Goal: Information Seeking & Learning: Learn about a topic

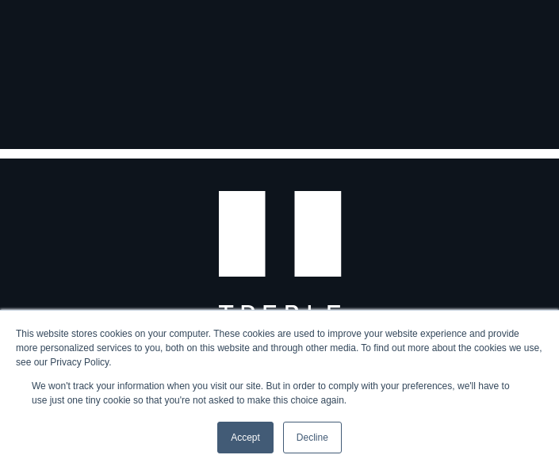
click at [251, 439] on link "Accept" at bounding box center [245, 438] width 56 height 32
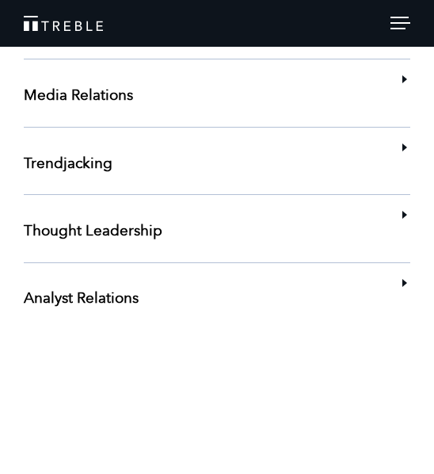
scroll to position [3265, 0]
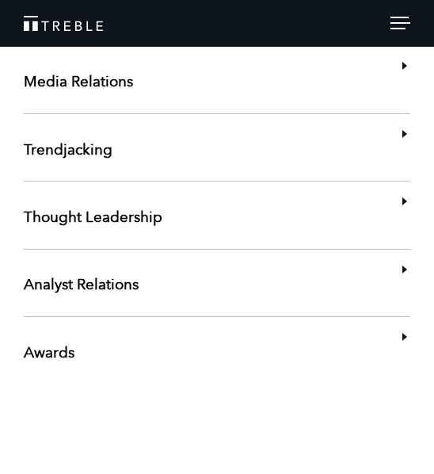
click at [401, 30] on div at bounding box center [401, 25] width 20 height 17
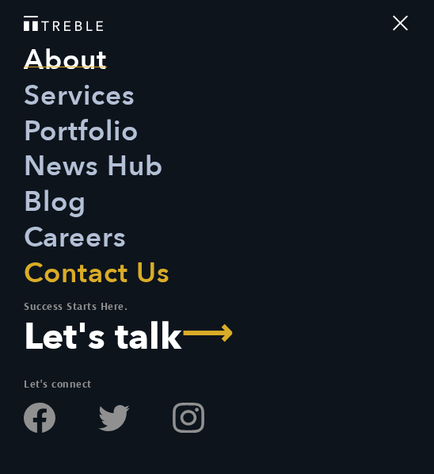
click at [83, 67] on link "About" at bounding box center [65, 61] width 83 height 36
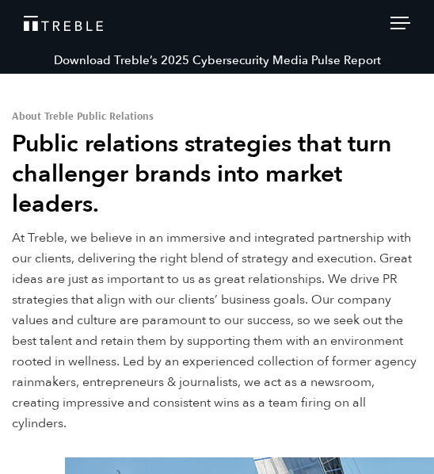
click at [399, 22] on span at bounding box center [401, 23] width 20 height 2
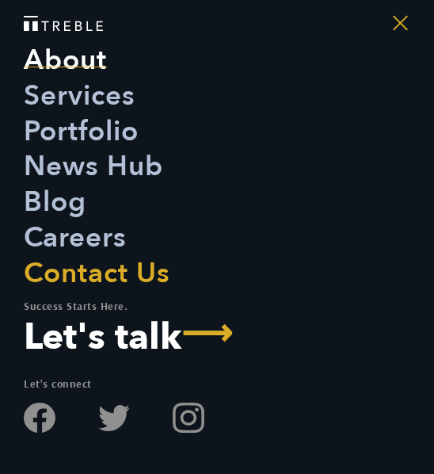
click at [399, 22] on span at bounding box center [400, 22] width 15 height 15
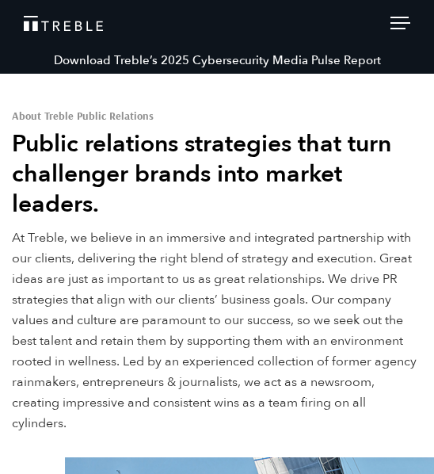
click at [399, 22] on span at bounding box center [401, 23] width 20 height 2
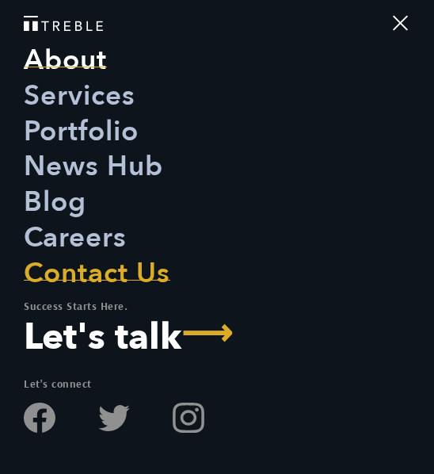
click at [105, 276] on link "Contact Us" at bounding box center [97, 274] width 147 height 36
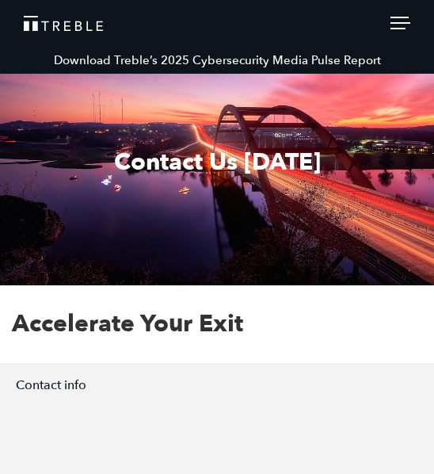
click at [406, 26] on div at bounding box center [401, 25] width 20 height 17
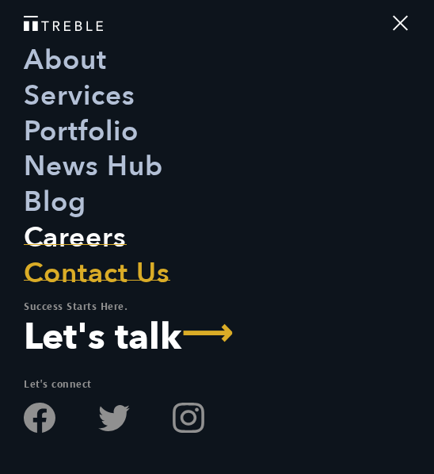
click at [90, 240] on link "Careers" at bounding box center [75, 238] width 103 height 36
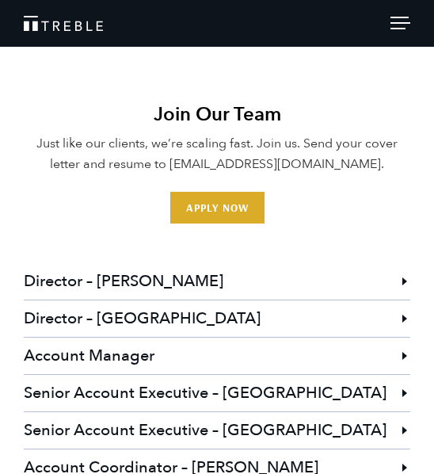
scroll to position [4194, 0]
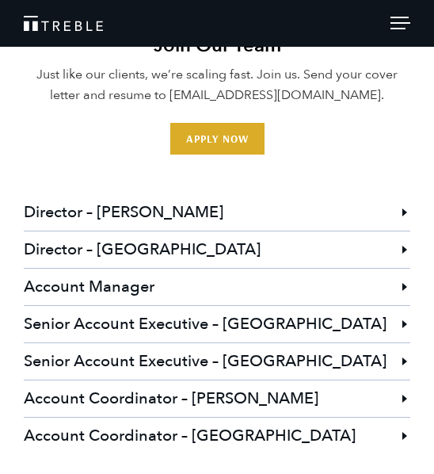
click at [376, 380] on h3 "Account Coordinator – Austin" at bounding box center [217, 398] width 387 height 36
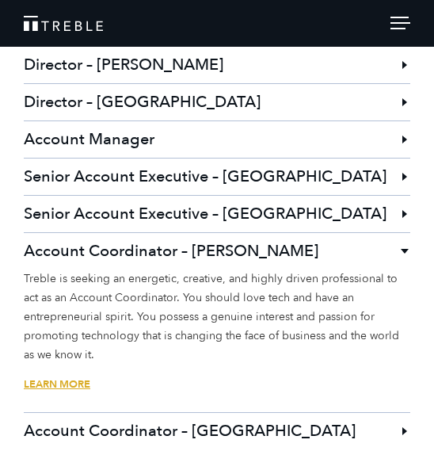
scroll to position [4343, 0]
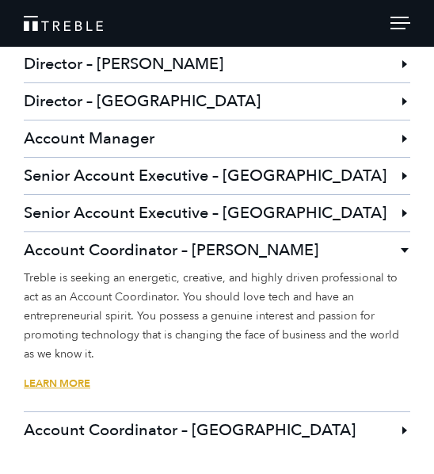
click at [61, 376] on link "Learn More" at bounding box center [217, 394] width 387 height 36
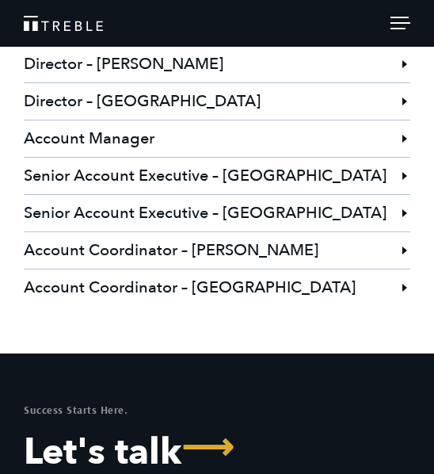
click at [212, 232] on h3 "Account Coordinator – Austin" at bounding box center [217, 250] width 387 height 36
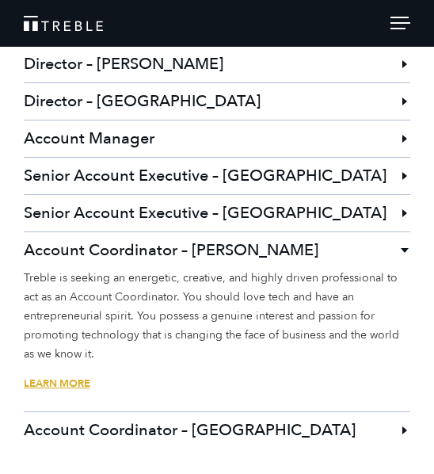
click at [42, 376] on link "Learn More" at bounding box center [217, 394] width 387 height 36
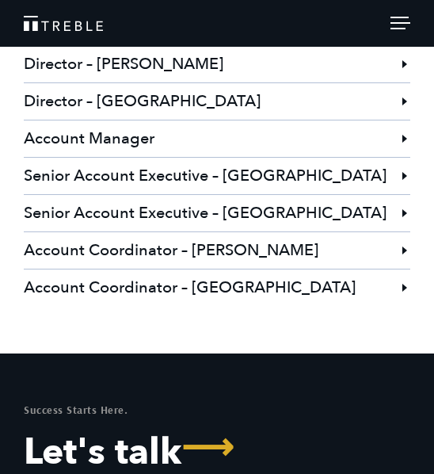
click at [248, 232] on h3 "Account Coordinator – Austin" at bounding box center [217, 250] width 387 height 36
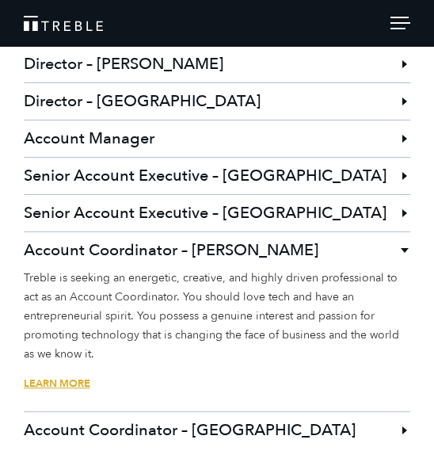
click at [73, 376] on link "Learn More" at bounding box center [217, 394] width 387 height 36
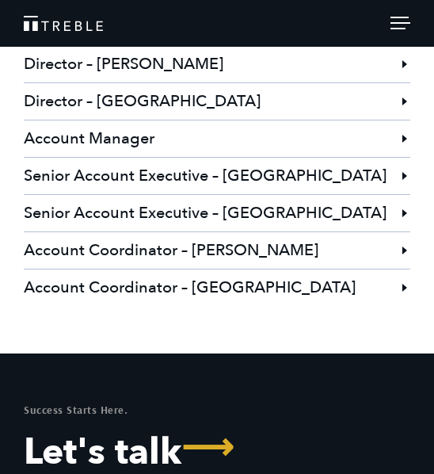
click at [166, 232] on h3 "Account Coordinator – Austin" at bounding box center [217, 250] width 387 height 36
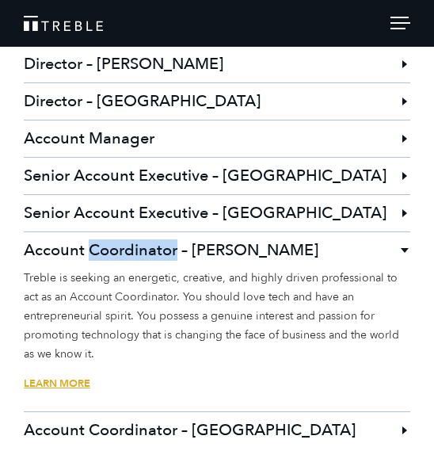
click at [166, 232] on h3 "Account Coordinator – Austin" at bounding box center [217, 250] width 387 height 36
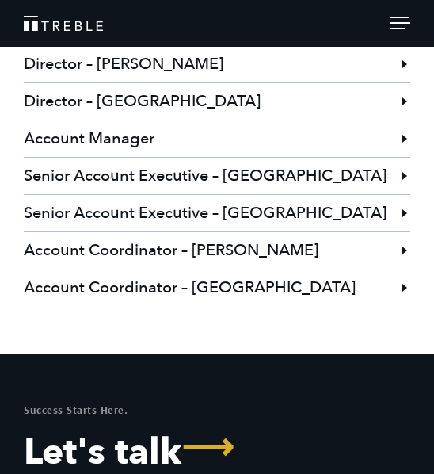
click at [204, 232] on h3 "Account Coordinator – Austin" at bounding box center [217, 250] width 387 height 36
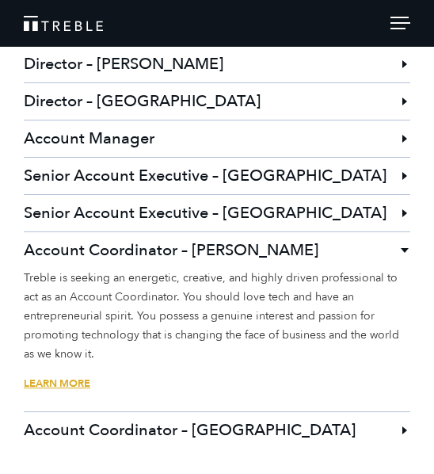
click at [59, 376] on link "Learn More" at bounding box center [217, 394] width 387 height 36
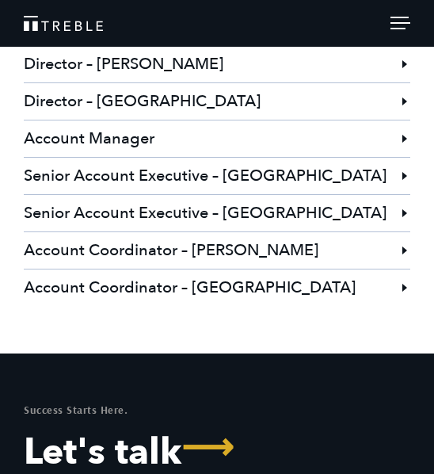
click at [136, 232] on h3 "Account Coordinator – Austin" at bounding box center [217, 250] width 387 height 36
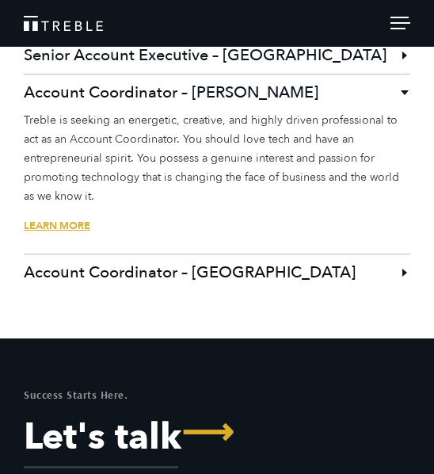
scroll to position [4240, 0]
